Goal: Task Accomplishment & Management: Use online tool/utility

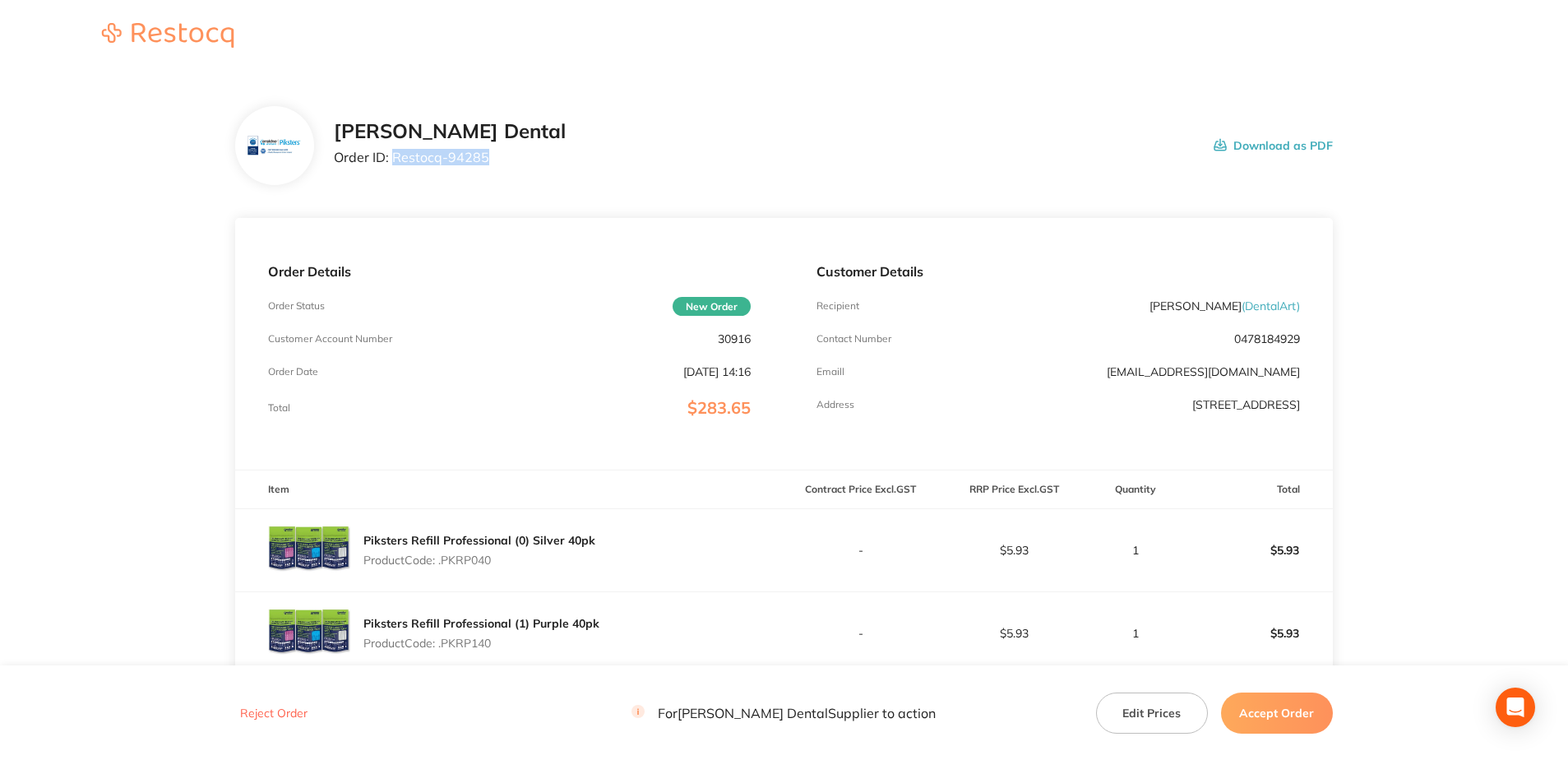
drag, startPoint x: 473, startPoint y: 159, endPoint x: 394, endPoint y: 162, distance: 79.1
click at [394, 162] on div "[PERSON_NAME] Dental Order ID: Restocq- 94285 Download as PDF" at bounding box center [833, 146] width 999 height 51
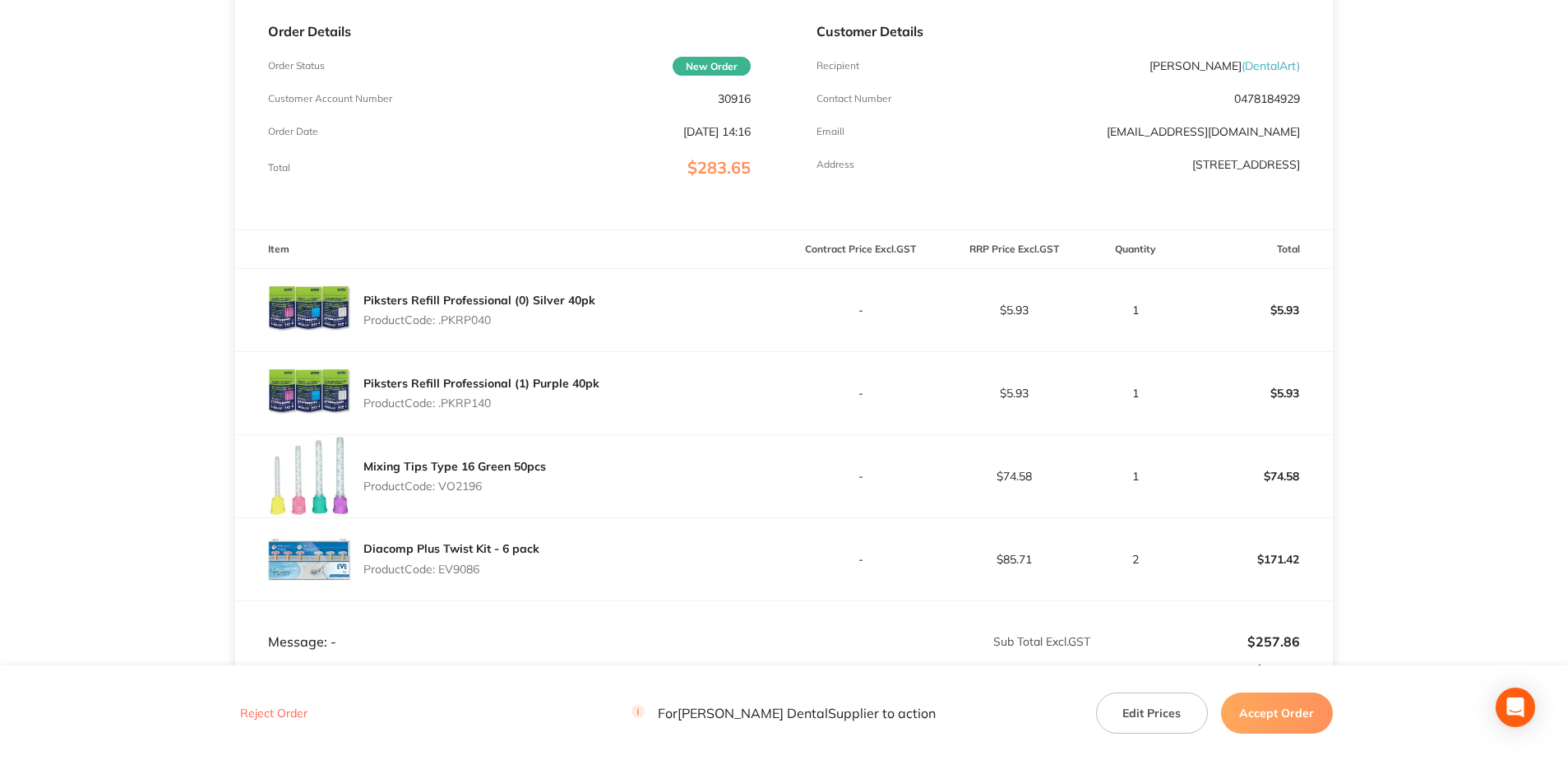
scroll to position [235, 0]
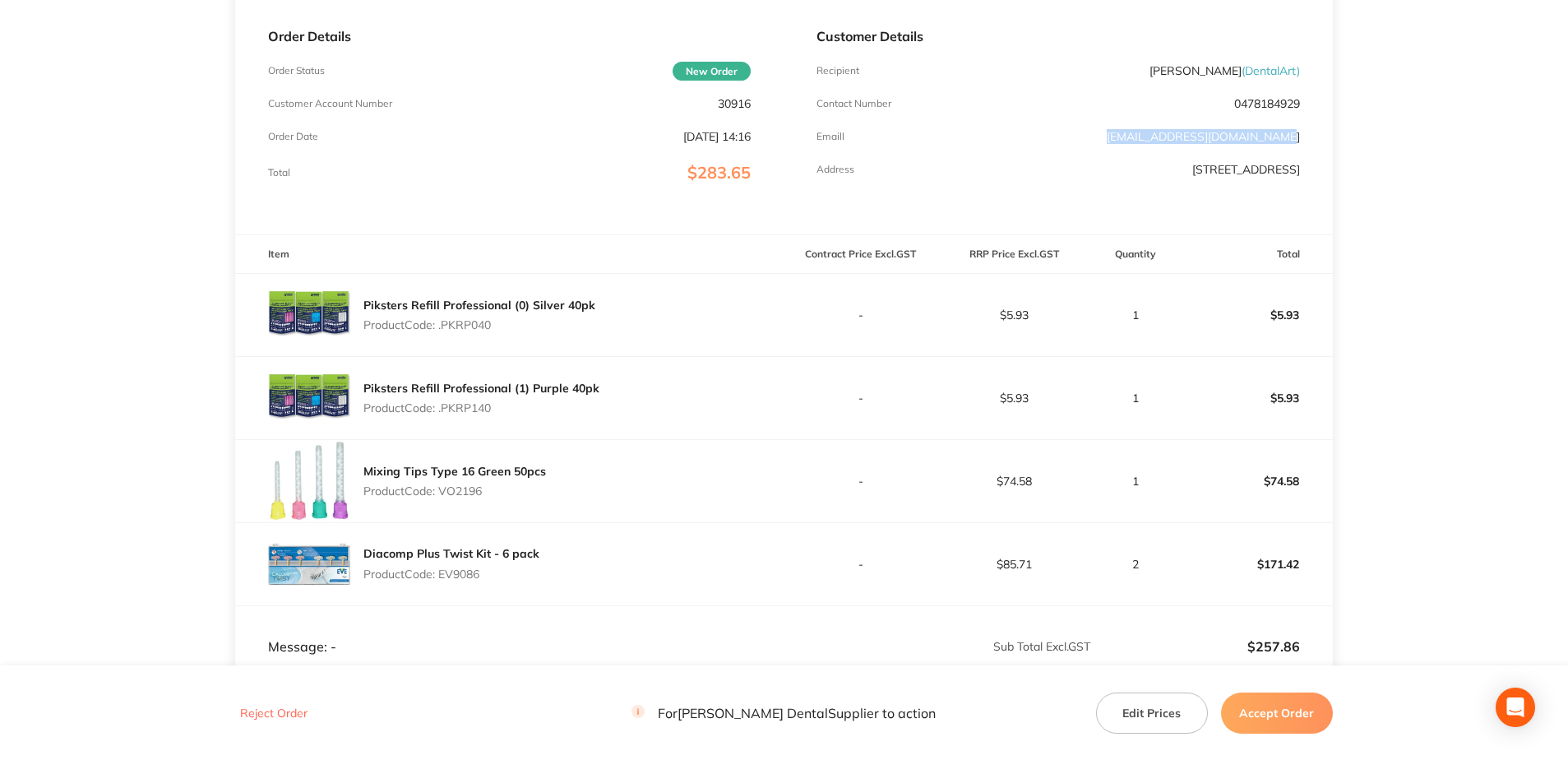
drag, startPoint x: 1301, startPoint y: 138, endPoint x: 1140, endPoint y: 141, distance: 161.0
click at [1140, 141] on div "Customer Details Recipient Scott Pankhurst ( DentalArt ) Contact Number 0478184…" at bounding box center [1058, 108] width 549 height 251
copy link "scott_pankhurst@hotmail.com"
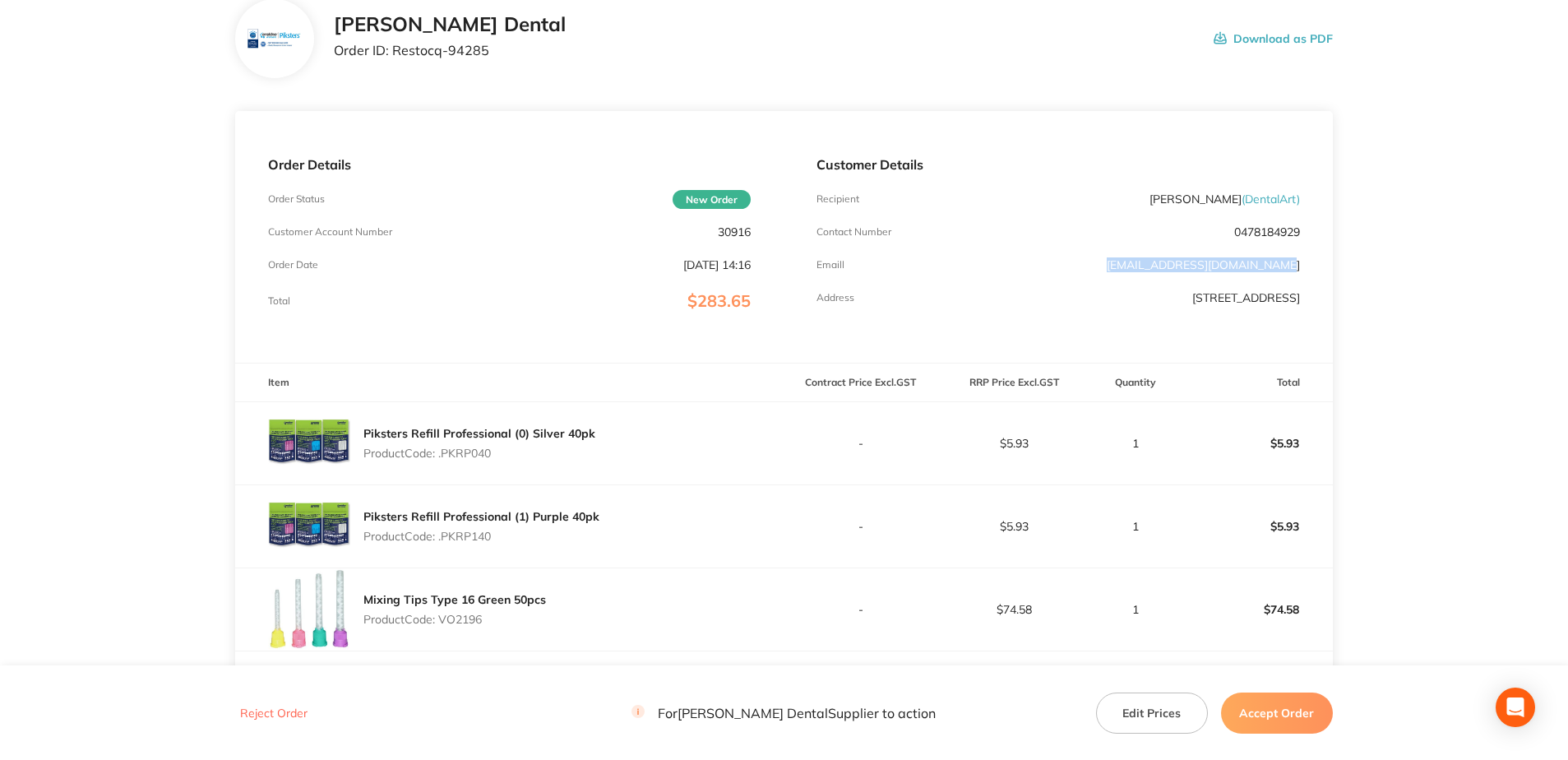
scroll to position [0, 0]
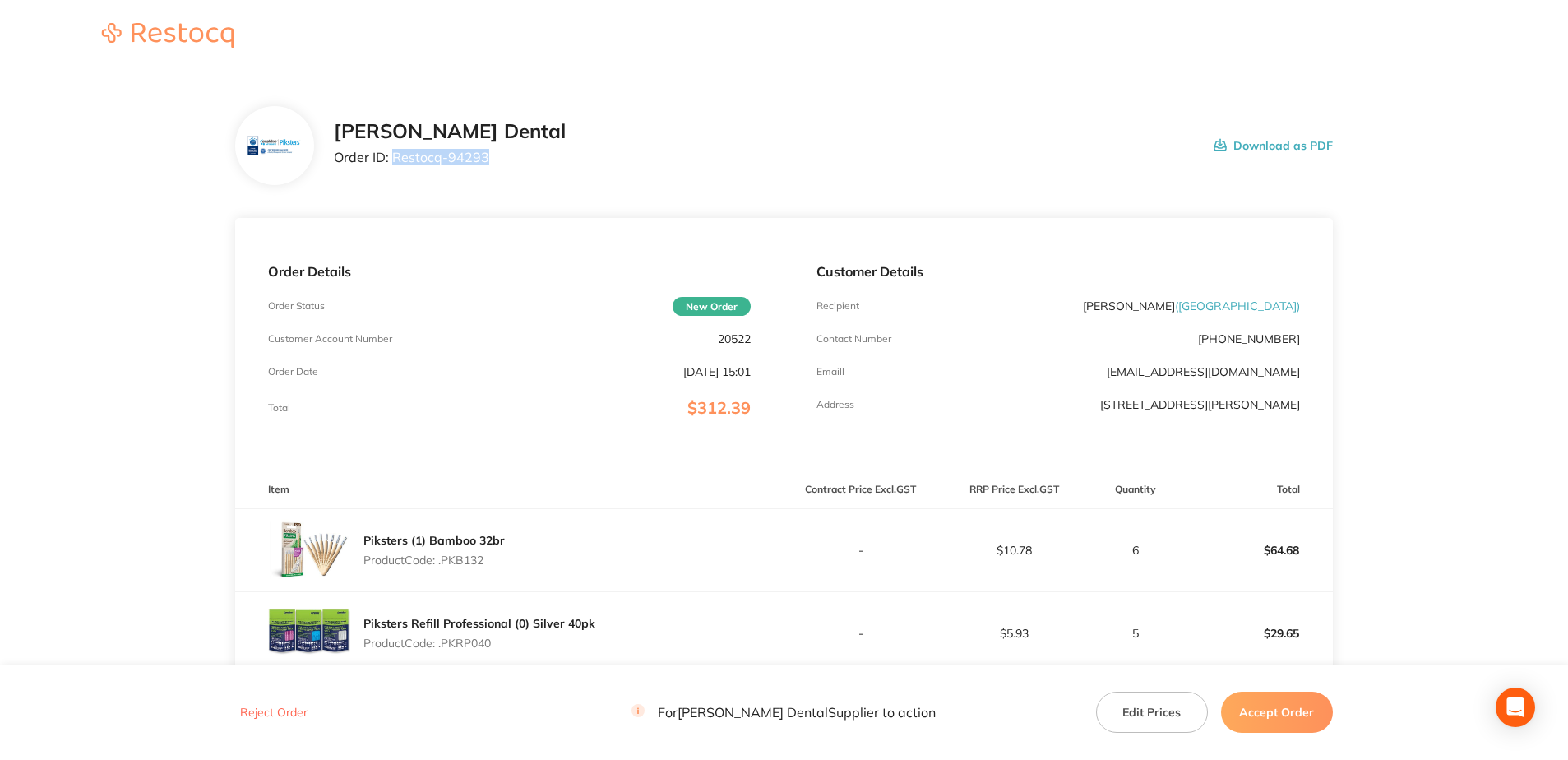
drag, startPoint x: 466, startPoint y: 158, endPoint x: 395, endPoint y: 168, distance: 71.7
click at [395, 168] on div "[PERSON_NAME] Dental Order ID: Restocq- 94293 Download as PDF" at bounding box center [833, 146] width 999 height 51
copy p "Restocq- 94293"
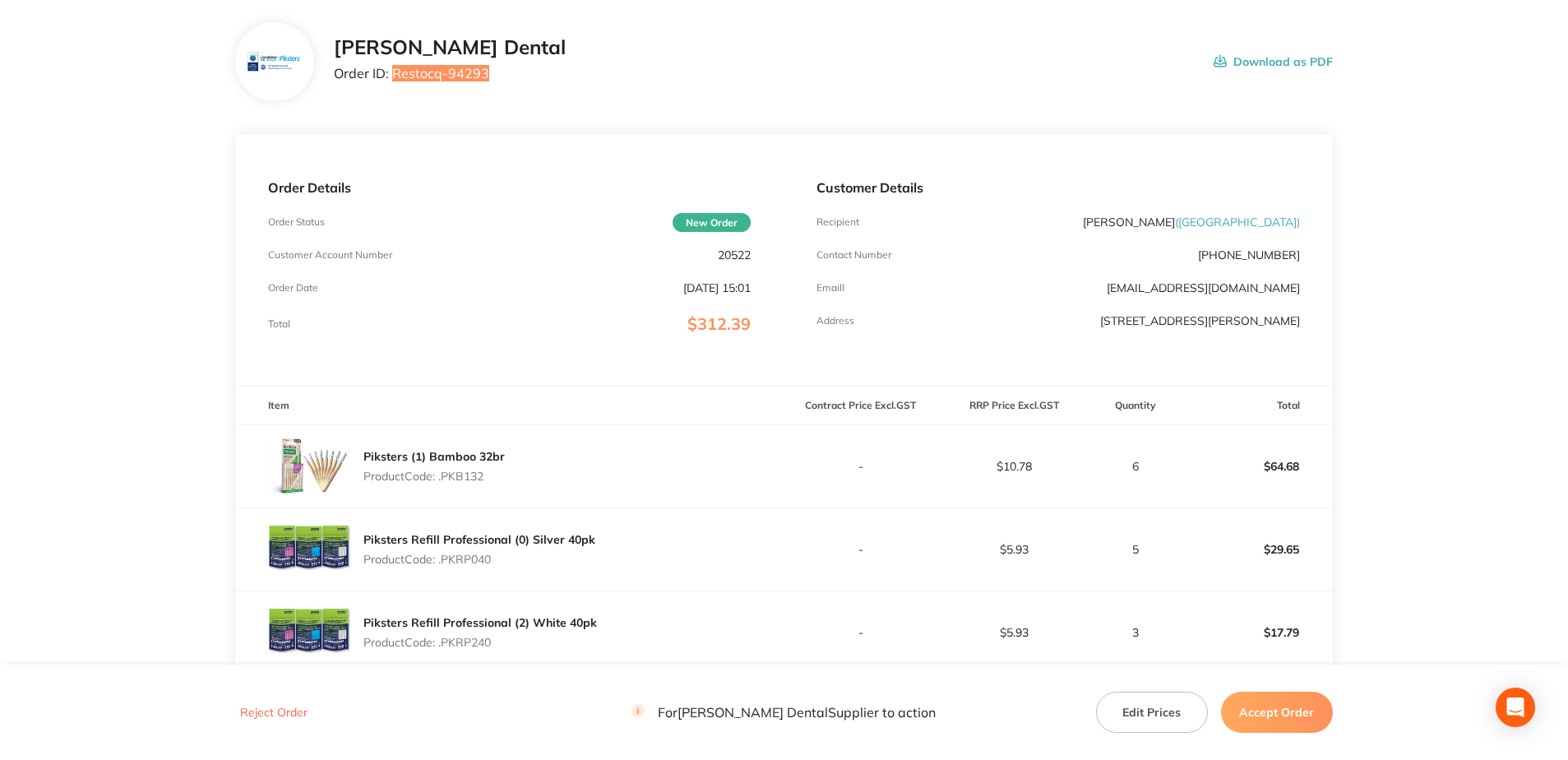
scroll to position [58, 0]
